Goal: Task Accomplishment & Management: Use online tool/utility

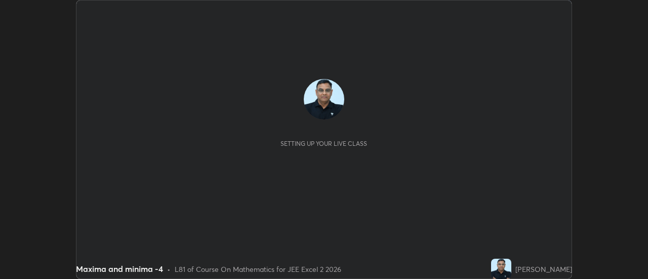
scroll to position [279, 647]
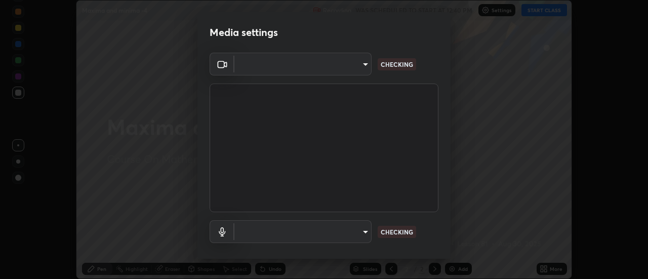
type input "1016c9670ba09e0da1ff6862f255b2c5b4dd1f04ff0e8715a66947f7e461f3c4"
type input "communications"
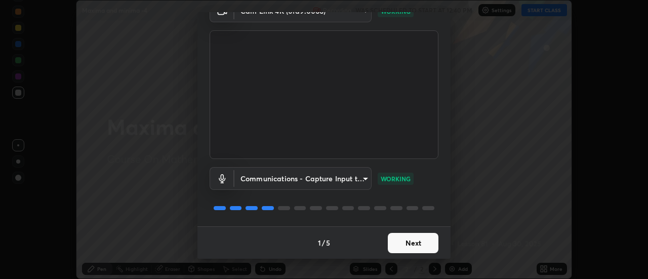
click at [395, 242] on button "Next" at bounding box center [413, 243] width 51 height 20
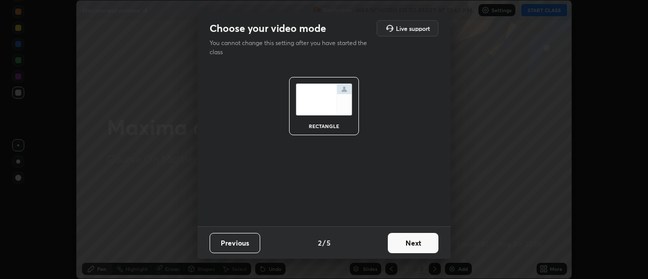
scroll to position [0, 0]
click at [405, 244] on button "Next" at bounding box center [413, 243] width 51 height 20
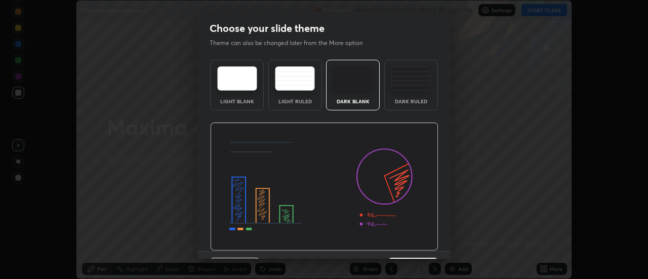
scroll to position [25, 0]
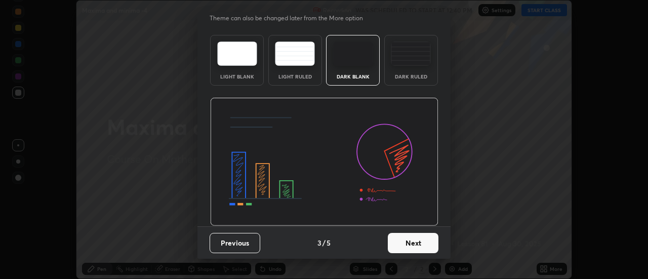
click at [418, 241] on button "Next" at bounding box center [413, 243] width 51 height 20
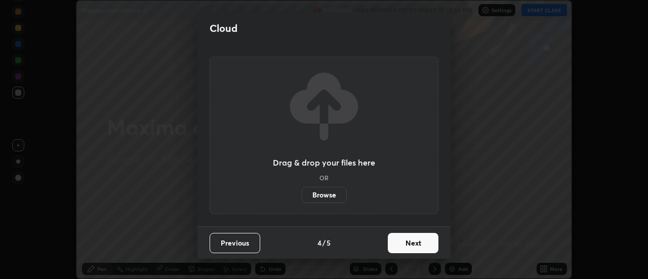
click at [412, 244] on button "Next" at bounding box center [413, 243] width 51 height 20
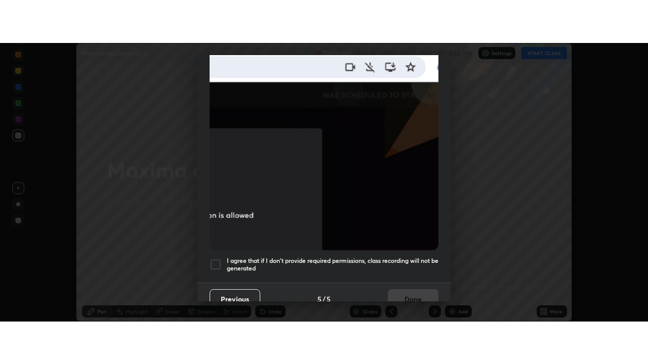
scroll to position [260, 0]
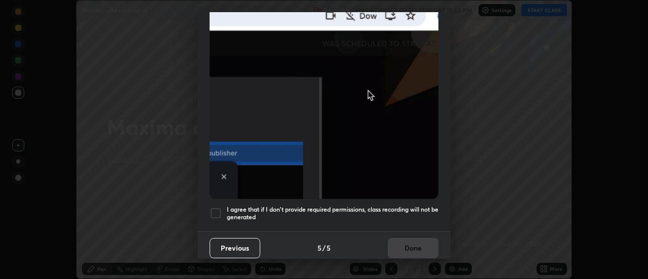
click at [216, 208] on div at bounding box center [215, 213] width 12 height 12
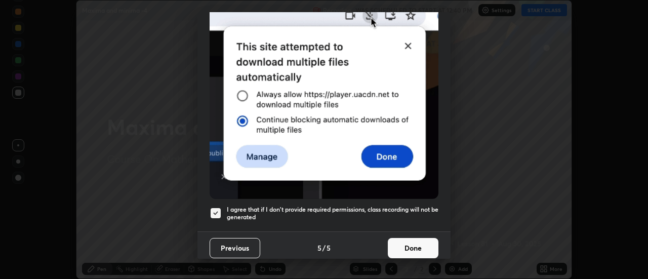
click at [402, 239] on button "Done" at bounding box center [413, 248] width 51 height 20
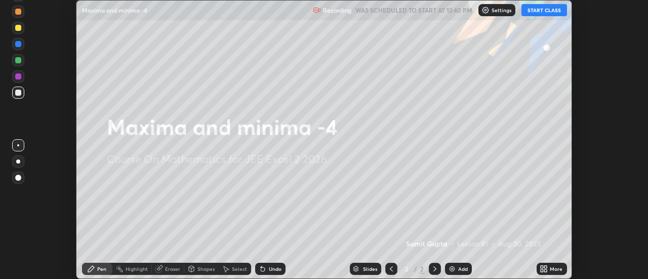
click at [454, 270] on img at bounding box center [452, 269] width 8 height 8
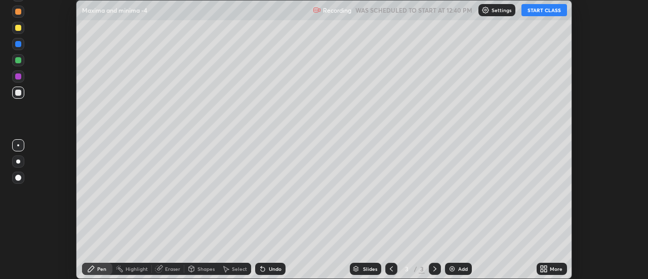
click at [545, 267] on icon at bounding box center [545, 267] width 3 height 3
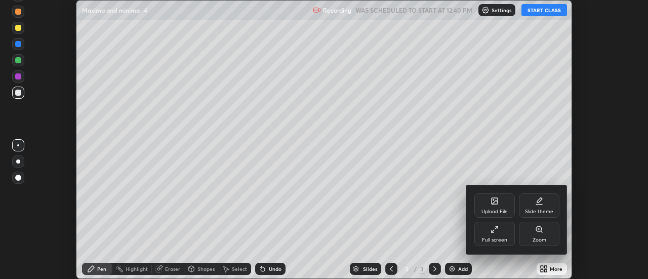
click at [490, 234] on div "Full screen" at bounding box center [494, 234] width 40 height 24
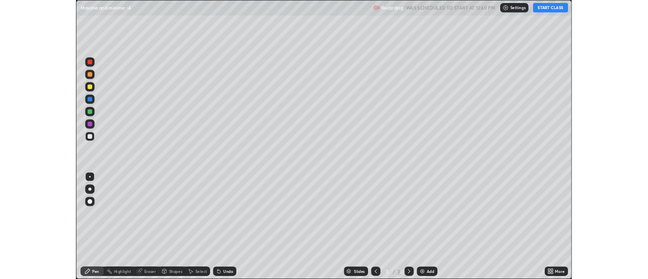
scroll to position [364, 648]
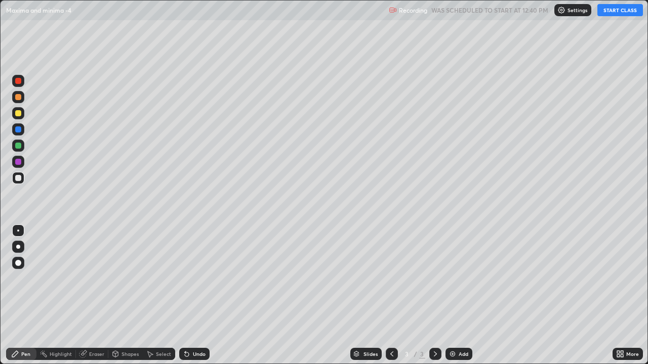
click at [609, 10] on button "START CLASS" at bounding box center [620, 10] width 46 height 12
click at [202, 278] on div "Undo" at bounding box center [199, 354] width 13 height 5
click at [455, 278] on img at bounding box center [452, 354] width 8 height 8
click at [391, 278] on icon at bounding box center [392, 354] width 8 height 8
click at [434, 278] on icon at bounding box center [435, 354] width 8 height 8
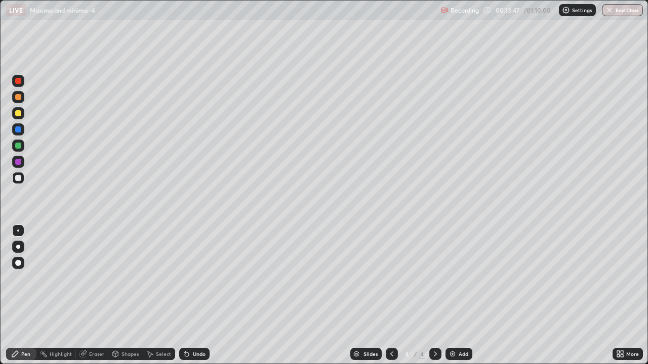
click at [453, 278] on img at bounding box center [452, 354] width 8 height 8
click at [189, 278] on icon at bounding box center [187, 354] width 8 height 8
click at [462, 278] on div "Add" at bounding box center [463, 354] width 10 height 5
click at [196, 278] on div "Undo" at bounding box center [199, 354] width 13 height 5
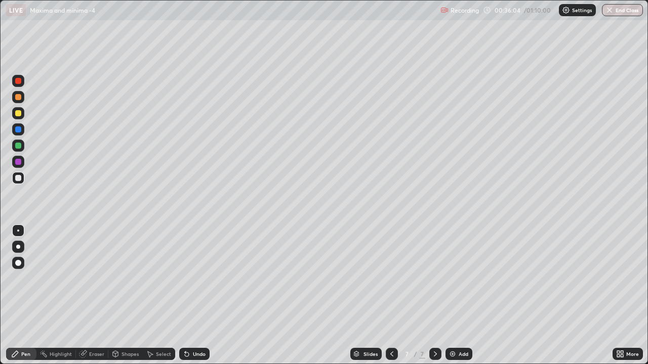
click at [197, 278] on div "Undo" at bounding box center [199, 354] width 13 height 5
click at [199, 278] on div "Undo" at bounding box center [199, 354] width 13 height 5
click at [200, 278] on div "Undo" at bounding box center [199, 354] width 13 height 5
click at [455, 278] on div "Add" at bounding box center [458, 354] width 27 height 12
click at [458, 278] on div "Add" at bounding box center [463, 354] width 10 height 5
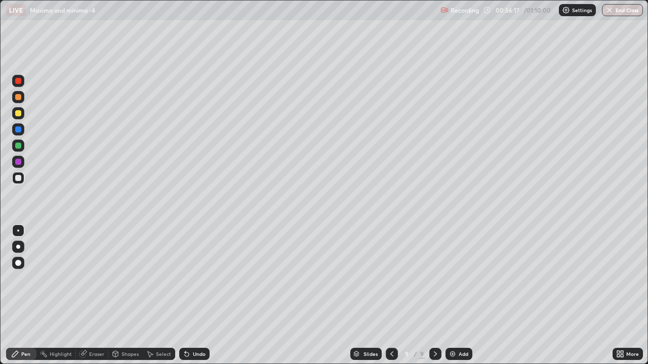
click at [459, 278] on div "Add" at bounding box center [463, 354] width 10 height 5
click at [391, 278] on icon at bounding box center [391, 354] width 8 height 8
click at [100, 278] on div "Eraser" at bounding box center [96, 354] width 15 height 5
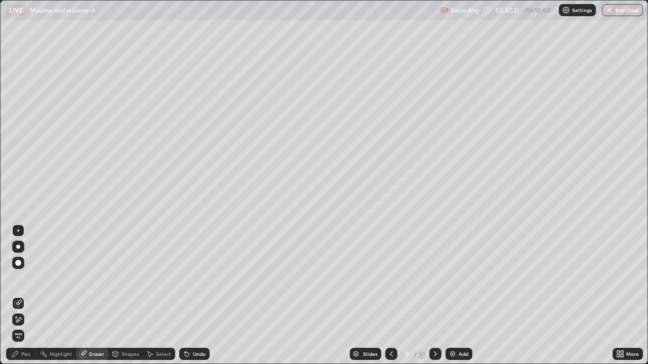
click at [35, 278] on div "Pen" at bounding box center [21, 354] width 30 height 12
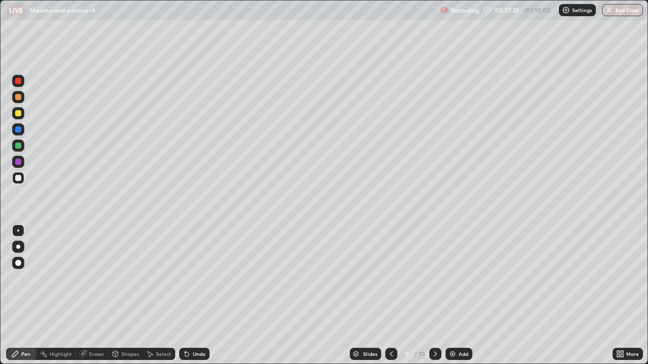
click at [434, 278] on icon at bounding box center [435, 354] width 8 height 8
click at [454, 278] on img at bounding box center [452, 354] width 8 height 8
click at [198, 278] on div "Undo" at bounding box center [199, 354] width 13 height 5
click at [200, 278] on div "Undo" at bounding box center [199, 354] width 13 height 5
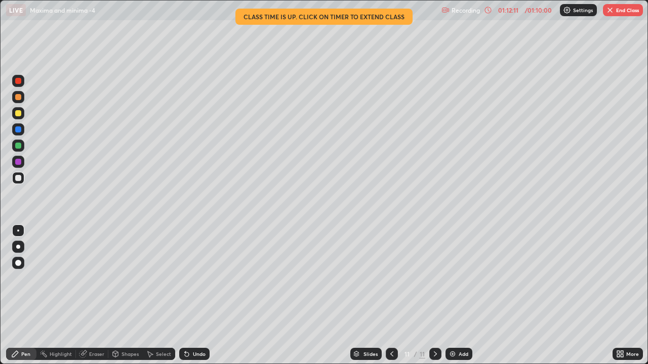
click at [197, 278] on div "Undo" at bounding box center [199, 354] width 13 height 5
click at [201, 278] on div "Undo" at bounding box center [199, 354] width 13 height 5
click at [615, 13] on button "End Class" at bounding box center [623, 10] width 40 height 12
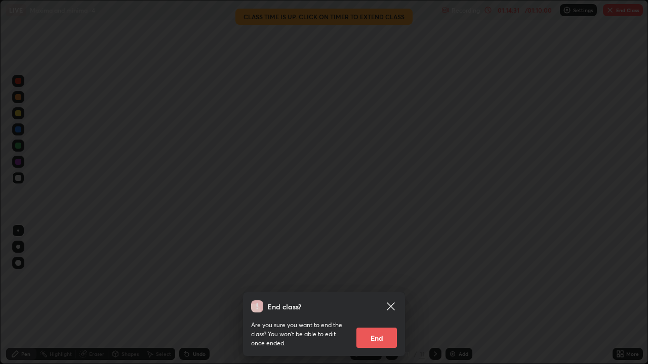
click at [379, 278] on button "End" at bounding box center [376, 338] width 40 height 20
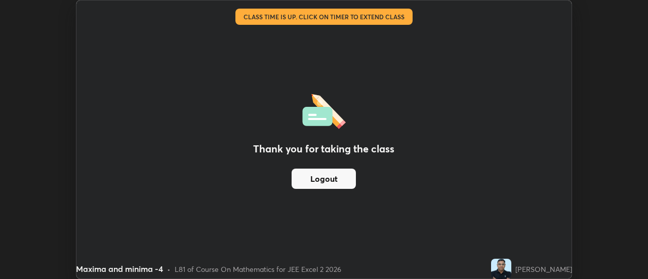
scroll to position [50314, 49945]
